Goal: Information Seeking & Learning: Learn about a topic

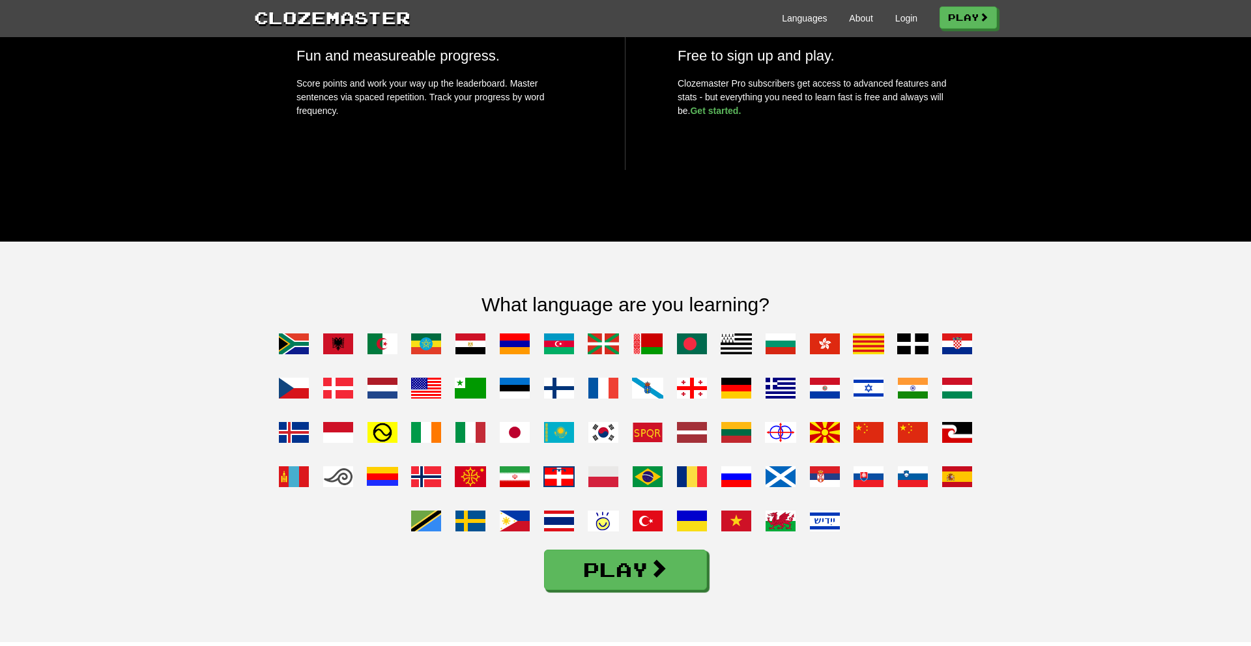
scroll to position [937, 0]
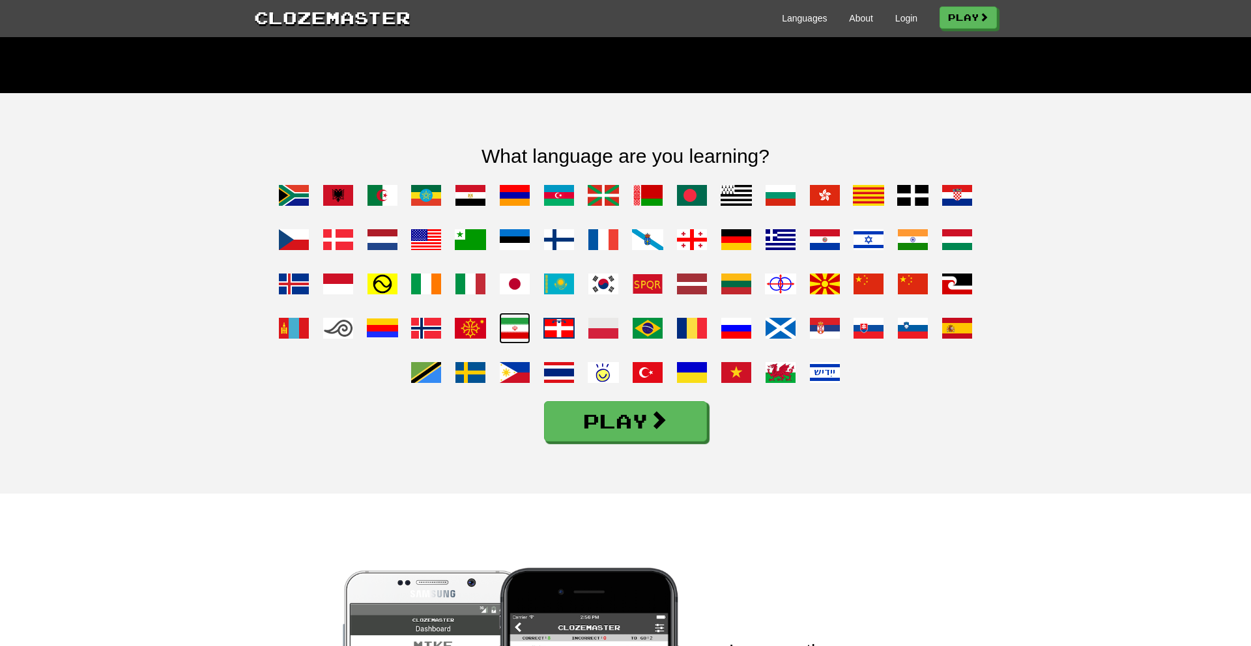
click at [509, 344] on span at bounding box center [514, 328] width 31 height 31
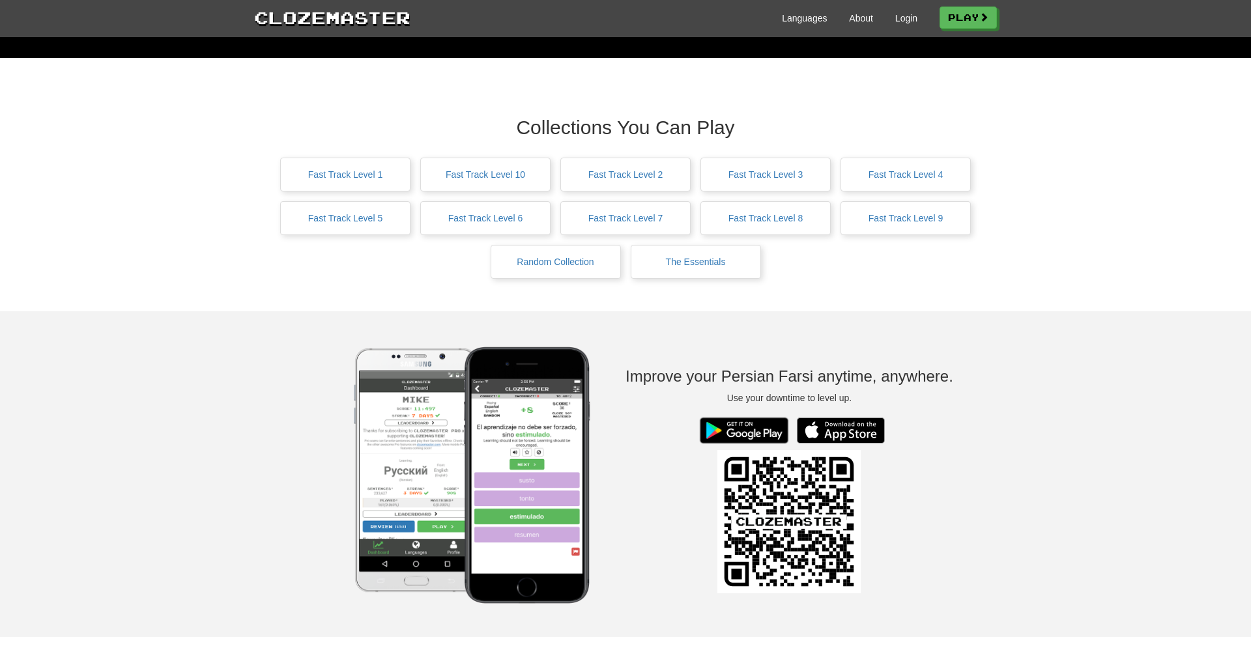
scroll to position [691, 0]
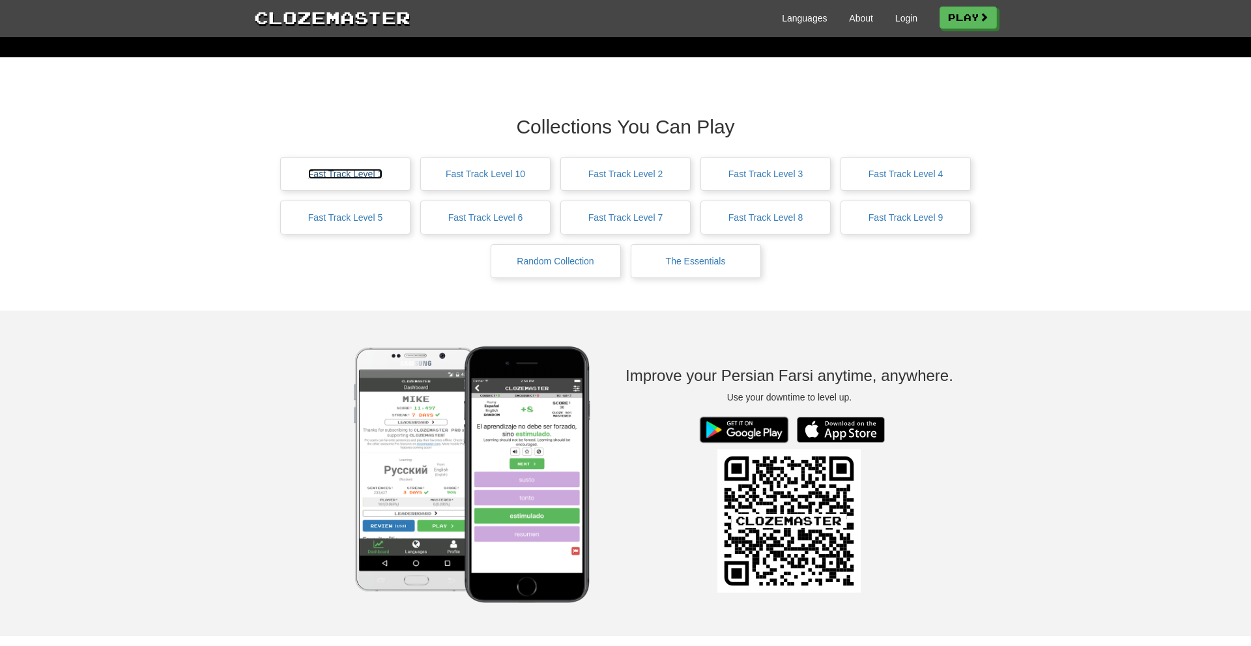
click at [378, 179] on link "Fast Track Level 1" at bounding box center [345, 174] width 74 height 10
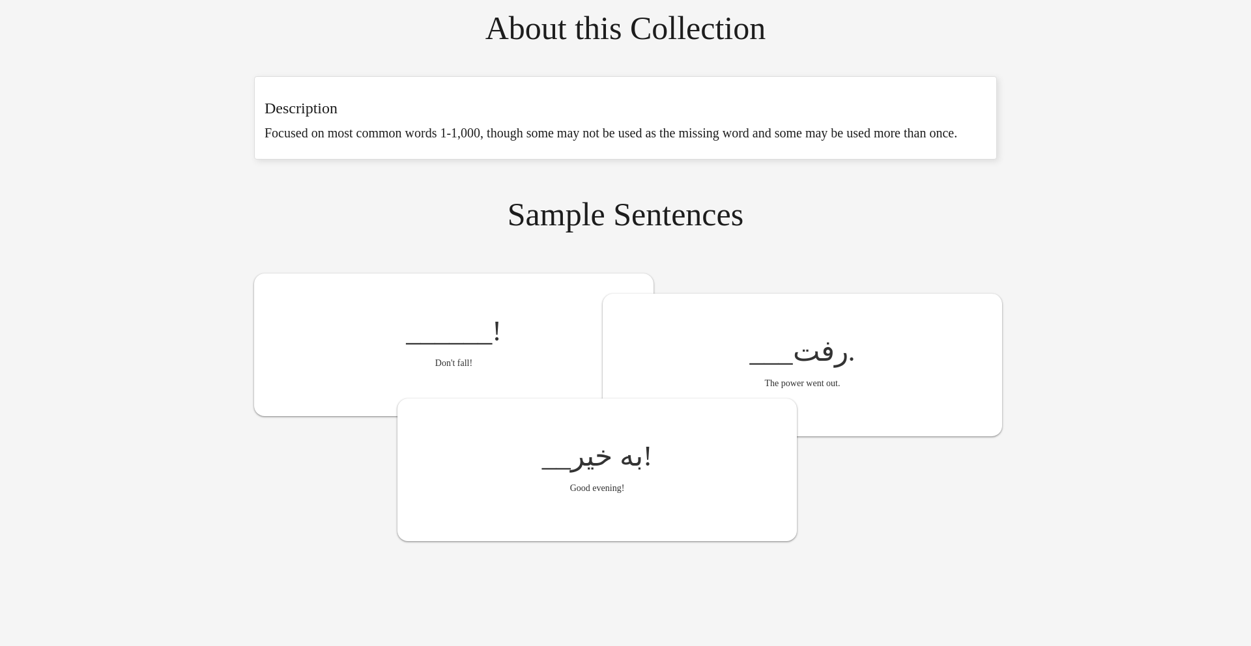
scroll to position [594, 0]
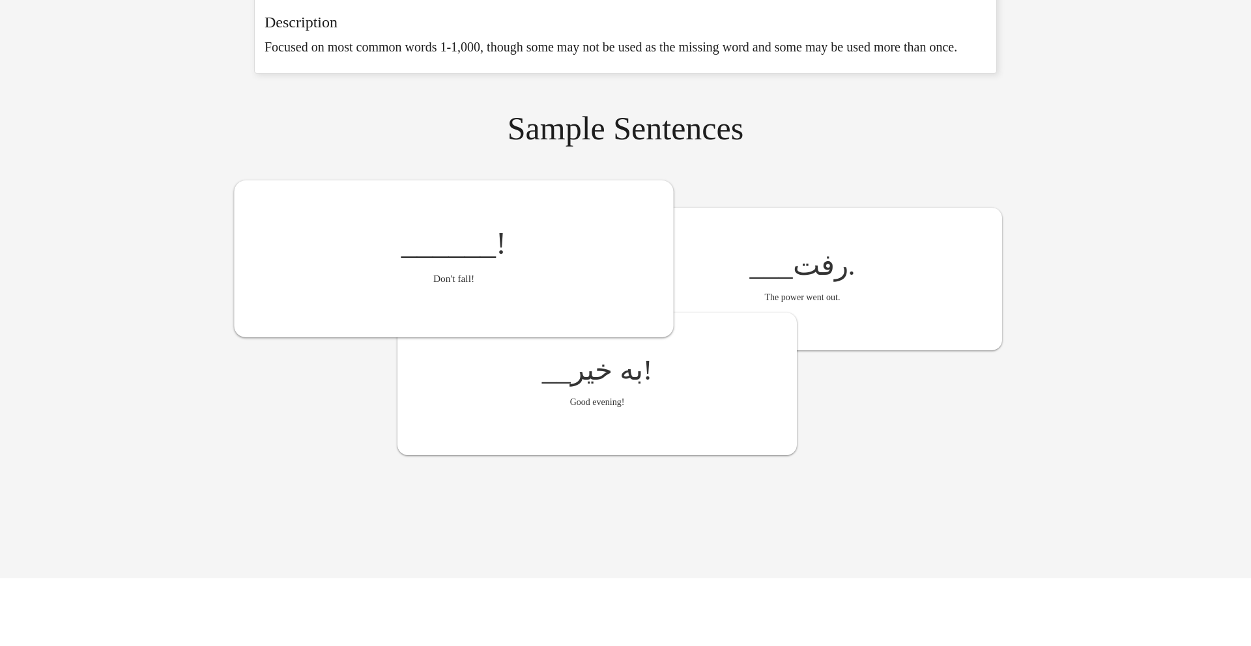
click at [479, 286] on div "______ ! Don't fall!" at bounding box center [453, 258] width 439 height 157
click at [560, 386] on span "__" at bounding box center [551, 368] width 31 height 35
click at [751, 281] on span "___" at bounding box center [768, 263] width 48 height 35
